Goal: Task Accomplishment & Management: Manage account settings

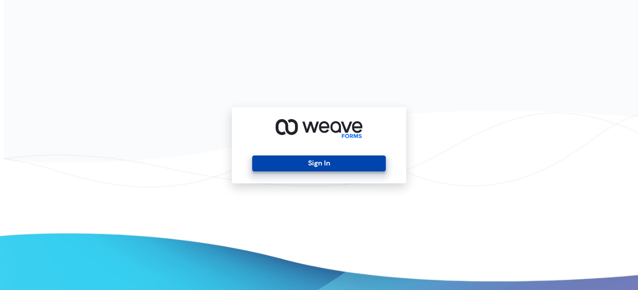
click at [310, 162] on button "Sign In" at bounding box center [318, 164] width 133 height 16
